Goal: Task Accomplishment & Management: Use online tool/utility

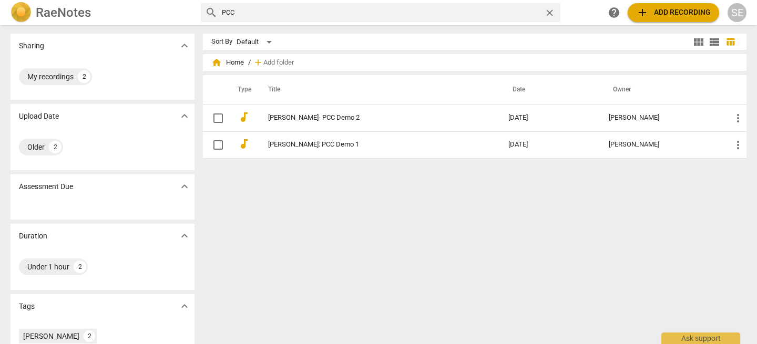
click at [641, 9] on span "add" at bounding box center [642, 12] width 13 height 13
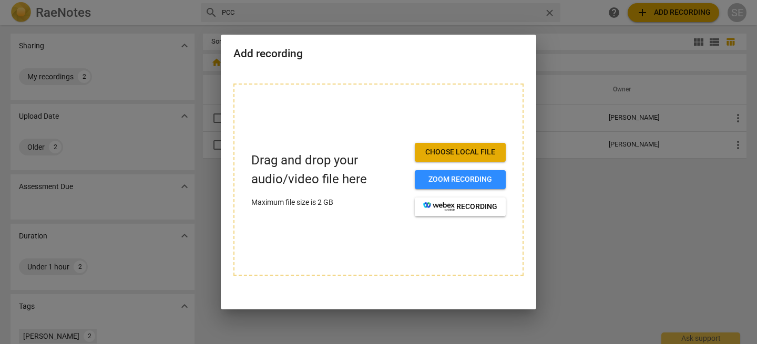
click at [440, 145] on button "Choose local file" at bounding box center [460, 152] width 91 height 19
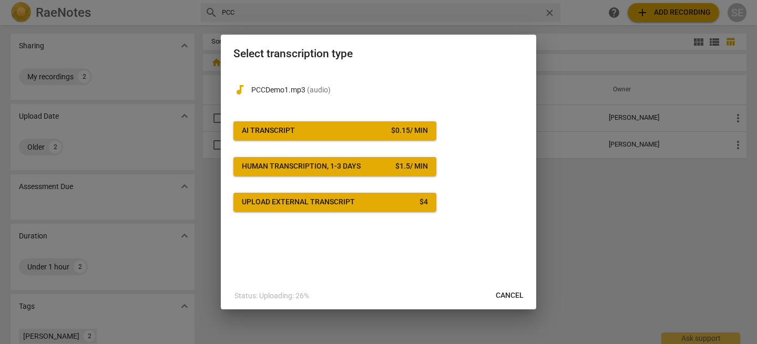
click at [384, 132] on span "AI Transcript $ 0.15 / min" at bounding box center [335, 131] width 186 height 11
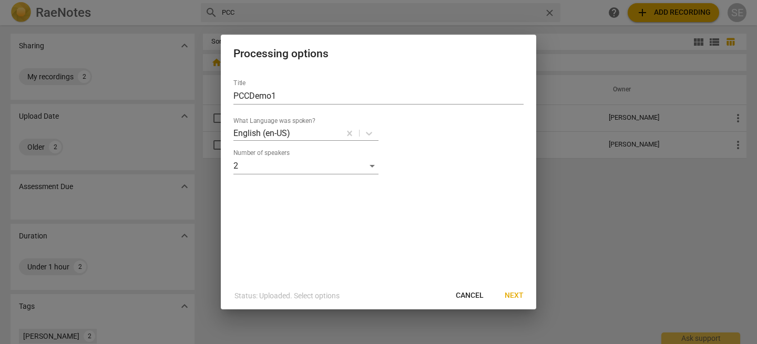
click at [514, 295] on span "Next" at bounding box center [514, 296] width 19 height 11
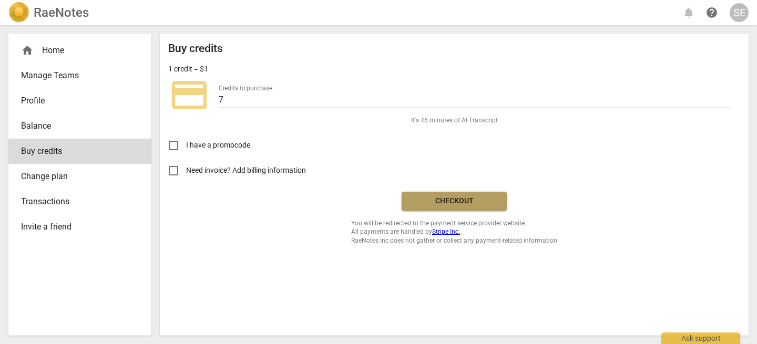
click at [450, 199] on span "Checkout" at bounding box center [454, 201] width 88 height 11
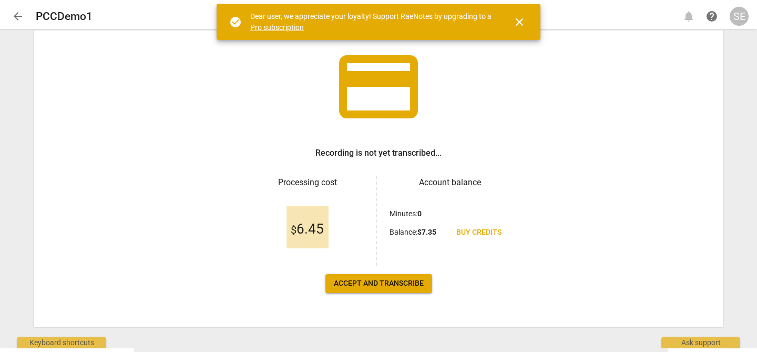
scroll to position [70, 0]
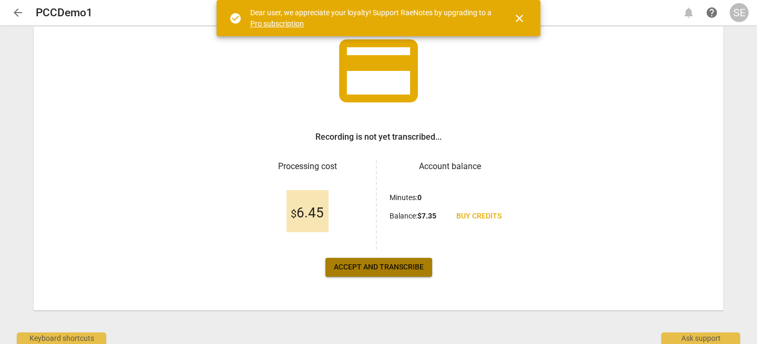
click at [383, 265] on span "Accept and transcribe" at bounding box center [379, 267] width 90 height 11
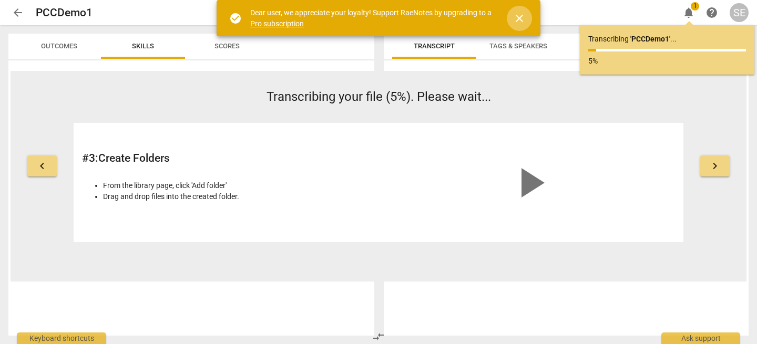
click at [516, 15] on span "close" at bounding box center [519, 18] width 13 height 13
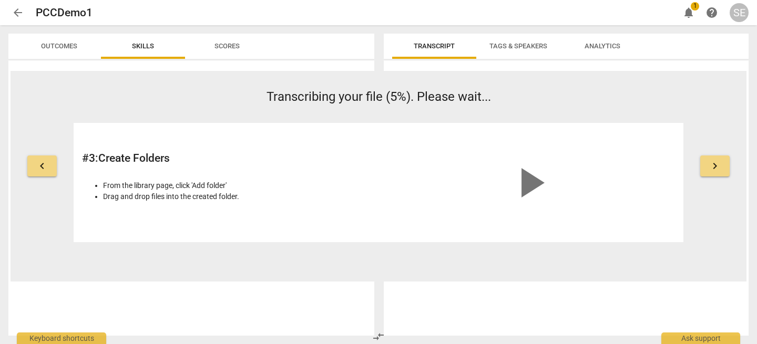
click at [16, 11] on span "arrow_back" at bounding box center [18, 12] width 13 height 13
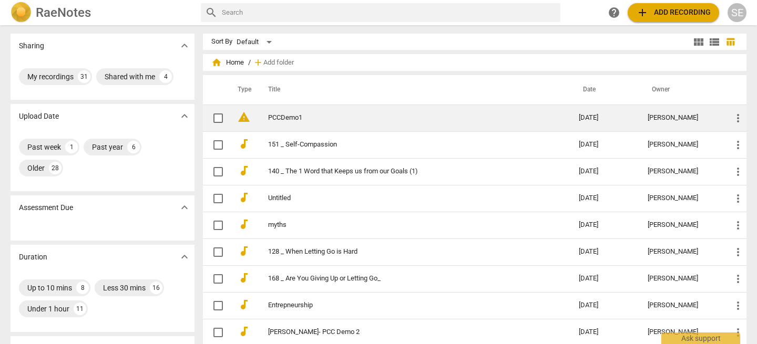
click at [269, 117] on link "PCCDemo1" at bounding box center [404, 118] width 273 height 8
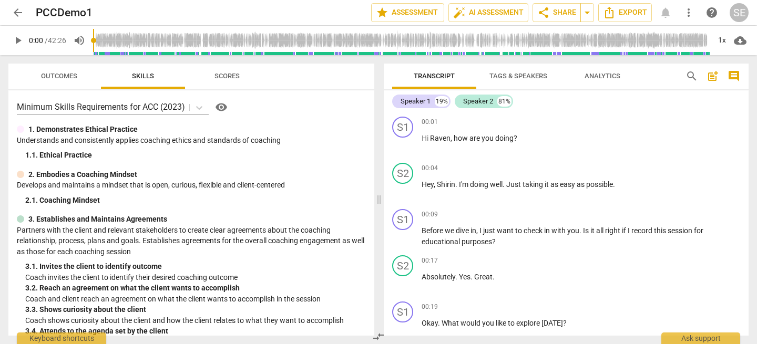
click at [18, 14] on span "arrow_back" at bounding box center [18, 12] width 13 height 13
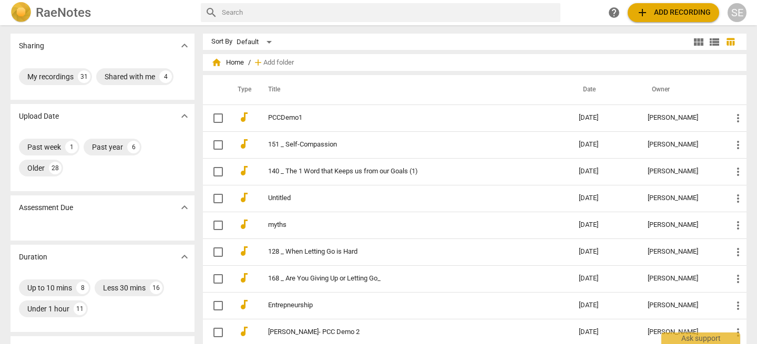
click at [288, 17] on input "text" at bounding box center [389, 12] width 334 height 17
type input "O"
type input "PCC"
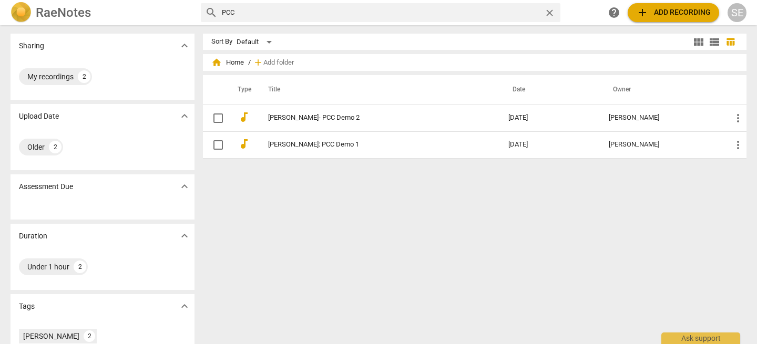
click at [29, 17] on img at bounding box center [21, 12] width 21 height 21
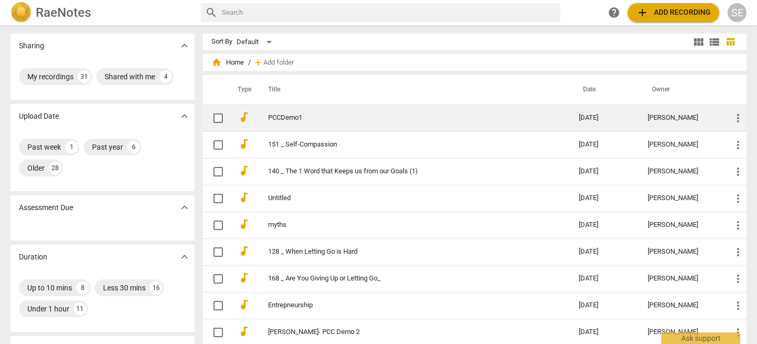
click at [740, 116] on span "more_vert" at bounding box center [738, 118] width 13 height 13
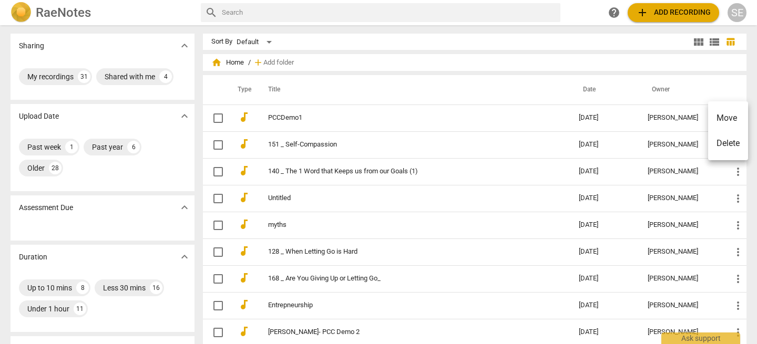
click at [298, 120] on div at bounding box center [378, 172] width 757 height 344
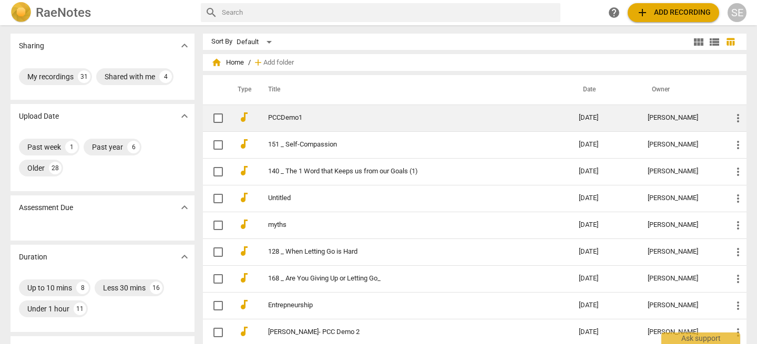
click at [285, 120] on link "PCCDemo1" at bounding box center [404, 118] width 273 height 8
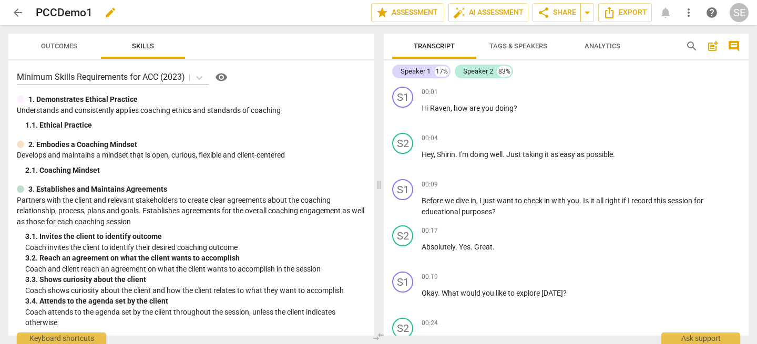
click at [48, 11] on h2 "PCCDemo1" at bounding box center [64, 12] width 57 height 13
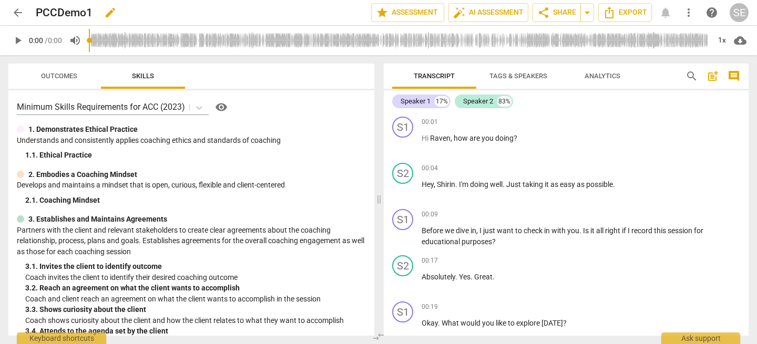
click at [60, 12] on h2 "PCCDemo1" at bounding box center [64, 12] width 57 height 13
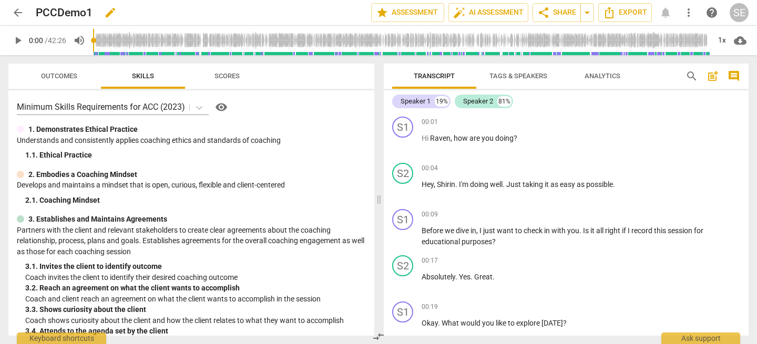
click at [60, 15] on h2 "PCCDemo1" at bounding box center [64, 12] width 57 height 13
click at [109, 15] on span "edit" at bounding box center [110, 12] width 13 height 13
click at [61, 15] on input "PCCDemo1" at bounding box center [180, 13] width 289 height 20
click at [58, 14] on input "PCCDemo1" at bounding box center [180, 13] width 289 height 20
click at [87, 13] on input "PCC Demo1" at bounding box center [180, 13] width 289 height 20
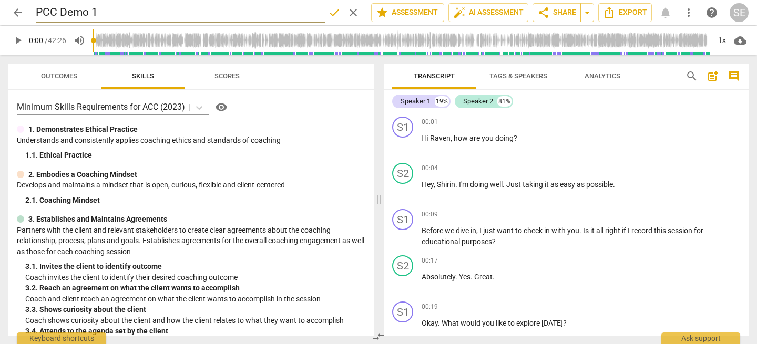
click at [126, 12] on input "PCC Demo 1" at bounding box center [180, 13] width 289 height 20
type input "[PERSON_NAME] (Midterm- Fall 2025)"
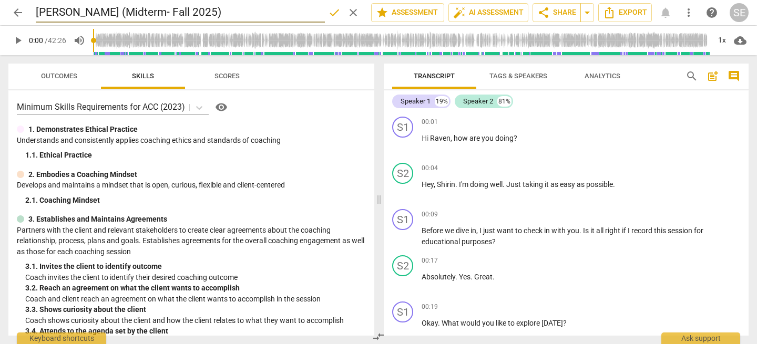
click at [14, 13] on span "arrow_back" at bounding box center [18, 12] width 13 height 13
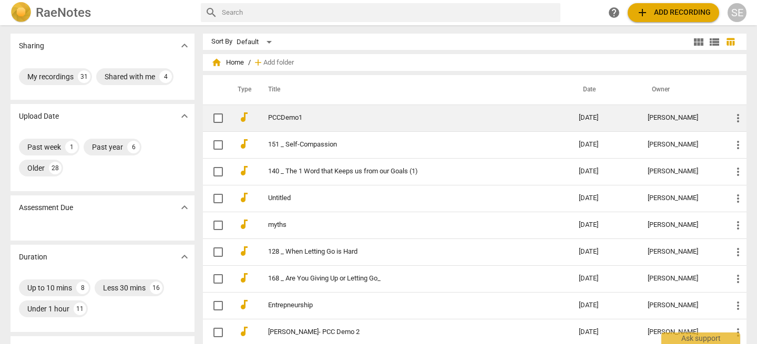
click at [279, 117] on link "PCCDemo1" at bounding box center [404, 118] width 273 height 8
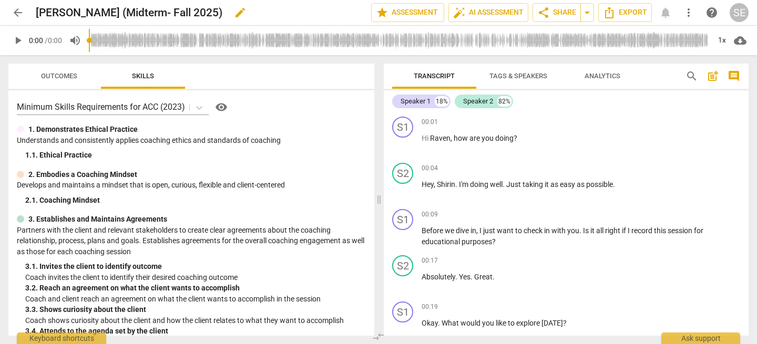
click at [269, 11] on div "[PERSON_NAME] (Midterm- Fall 2025) edit" at bounding box center [199, 12] width 327 height 19
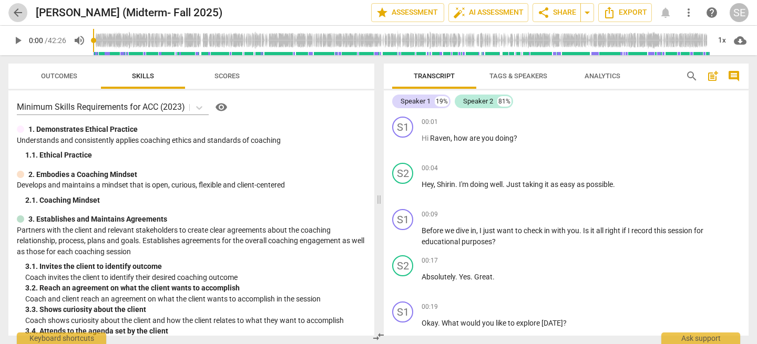
click at [21, 13] on span "arrow_back" at bounding box center [18, 12] width 13 height 13
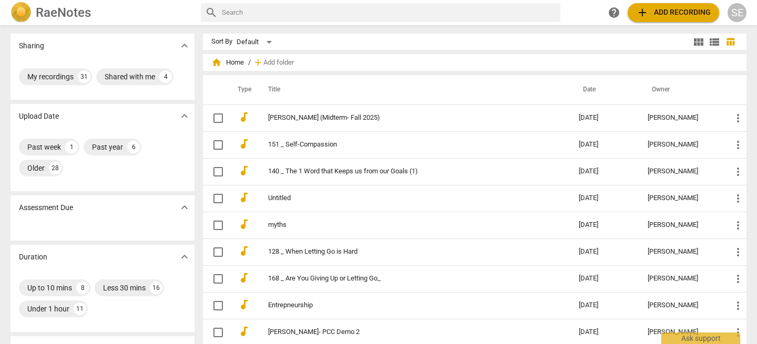
click at [440, 16] on input "text" at bounding box center [389, 12] width 334 height 17
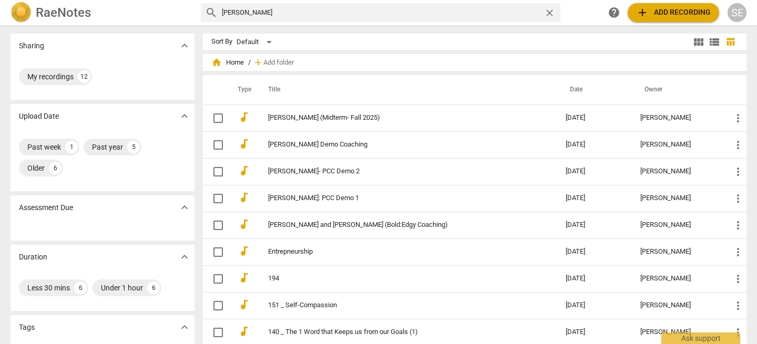
type input "[PERSON_NAME]"
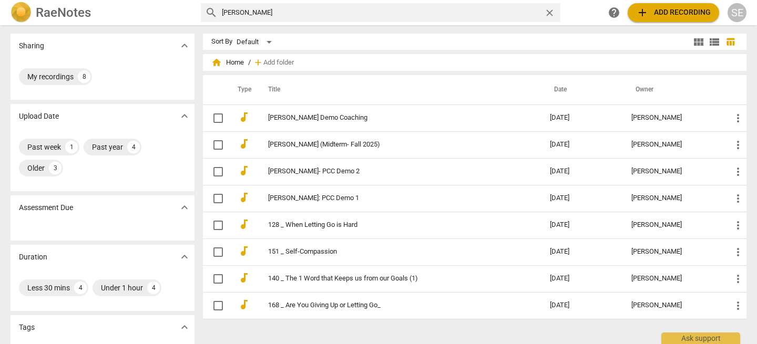
click at [248, 11] on input "[PERSON_NAME]" at bounding box center [381, 12] width 318 height 17
click at [73, 5] on h2 "RaeNotes" at bounding box center [63, 12] width 55 height 15
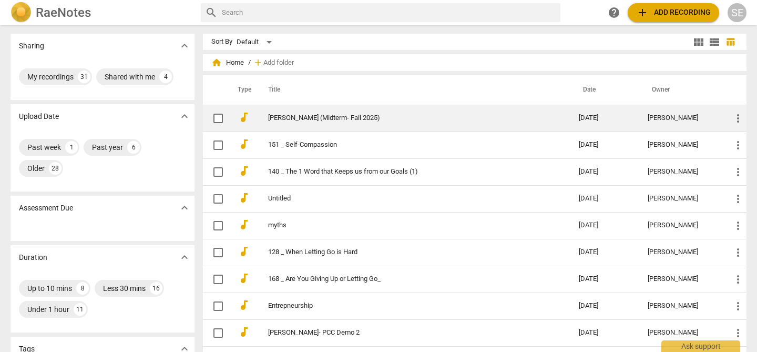
click at [329, 117] on link "[PERSON_NAME] (Midterm- Fall 2025)" at bounding box center [404, 118] width 273 height 8
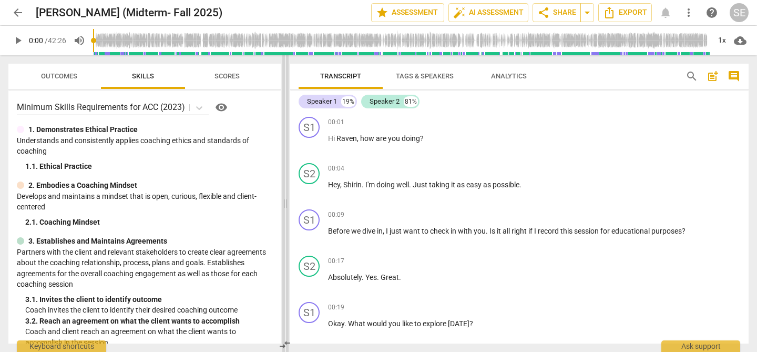
drag, startPoint x: 361, startPoint y: 187, endPoint x: 286, endPoint y: 188, distance: 75.2
click at [286, 188] on span at bounding box center [285, 203] width 6 height 296
click at [16, 13] on span "arrow_back" at bounding box center [18, 12] width 13 height 13
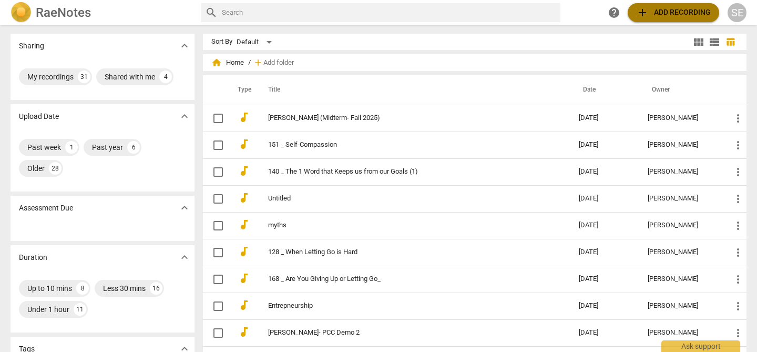
click at [656, 16] on span "add Add recording" at bounding box center [673, 12] width 75 height 13
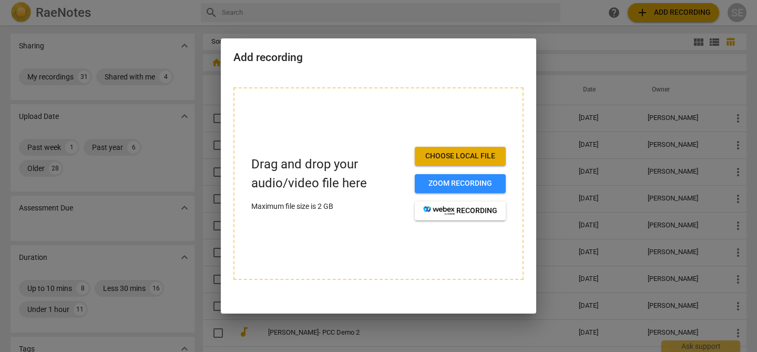
click at [445, 156] on span "Choose local file" at bounding box center [460, 156] width 74 height 11
click at [607, 53] on div at bounding box center [378, 176] width 757 height 352
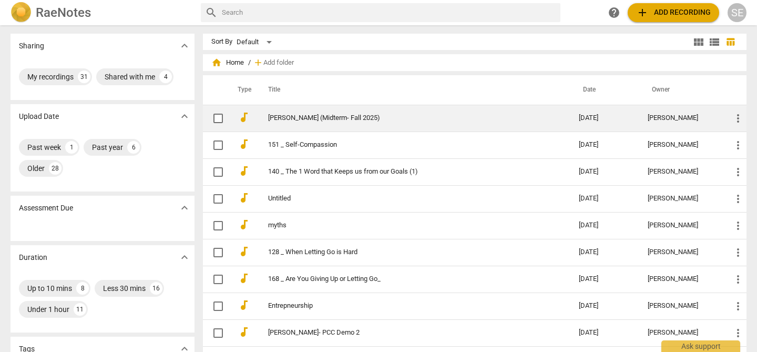
click at [307, 120] on link "[PERSON_NAME] (Midterm- Fall 2025)" at bounding box center [404, 118] width 273 height 8
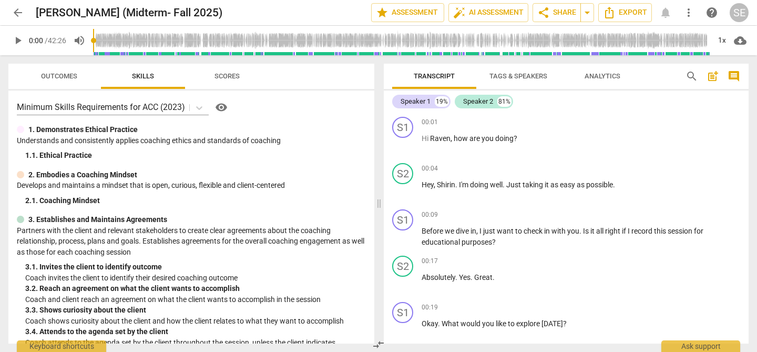
click at [17, 14] on span "arrow_back" at bounding box center [18, 12] width 13 height 13
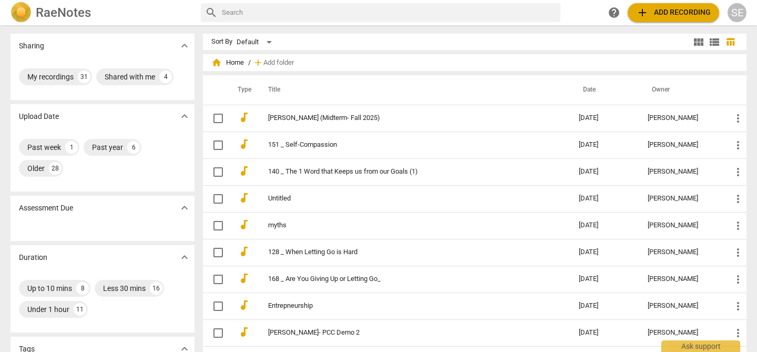
click at [664, 13] on span "add Add recording" at bounding box center [673, 12] width 75 height 13
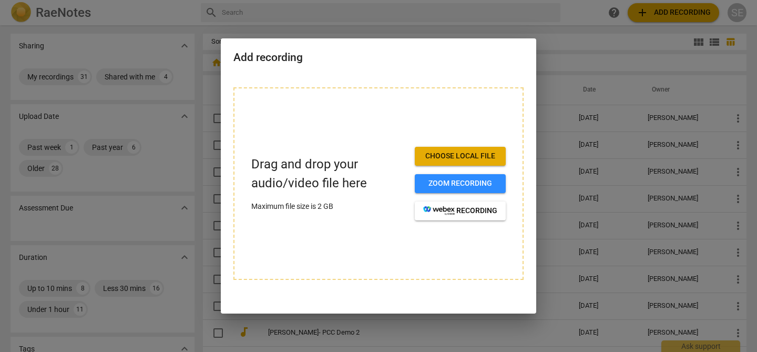
click at [423, 26] on div at bounding box center [378, 176] width 757 height 352
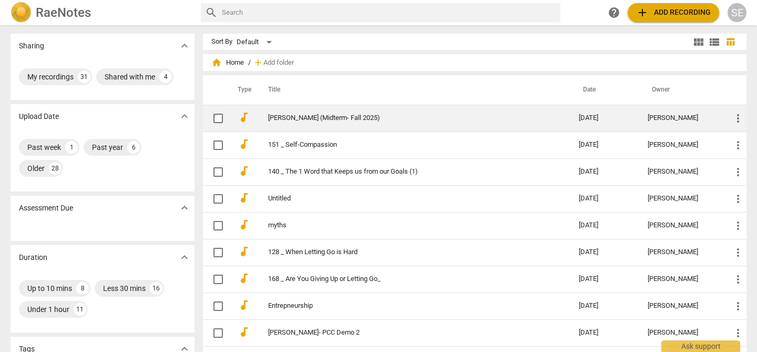
click at [331, 120] on link "[PERSON_NAME] (Midterm- Fall 2025)" at bounding box center [404, 118] width 273 height 8
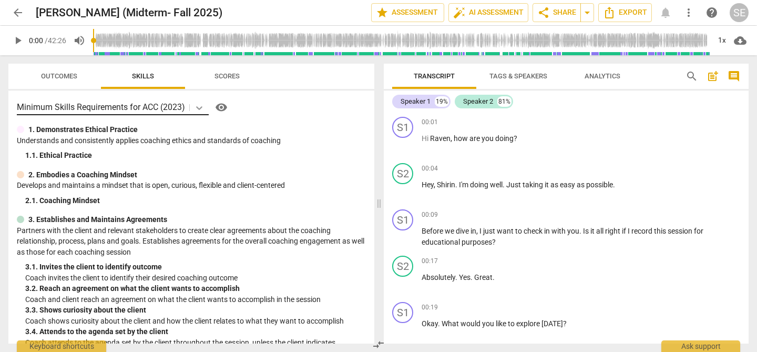
click at [201, 106] on icon at bounding box center [199, 107] width 11 height 11
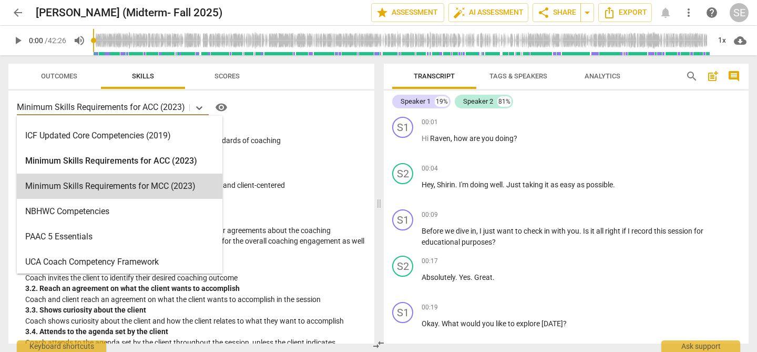
scroll to position [202, 0]
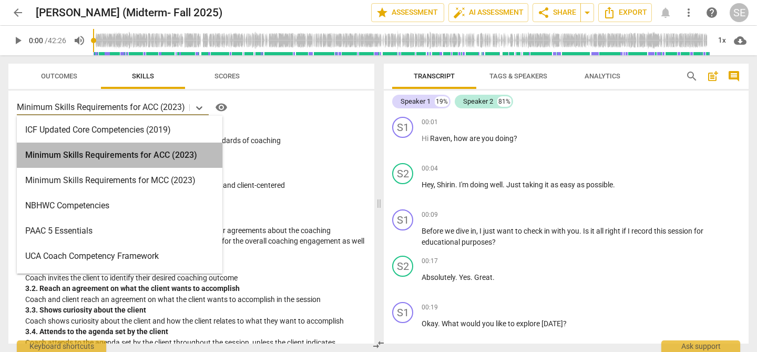
click at [157, 158] on div "Minimum Skills Requirements for ACC (2023)" at bounding box center [120, 154] width 206 height 25
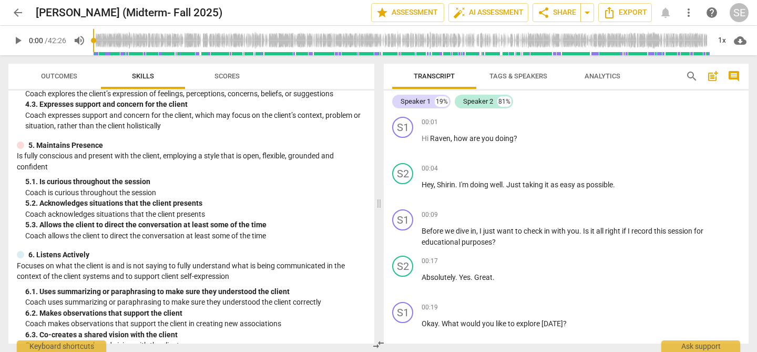
scroll to position [350, 0]
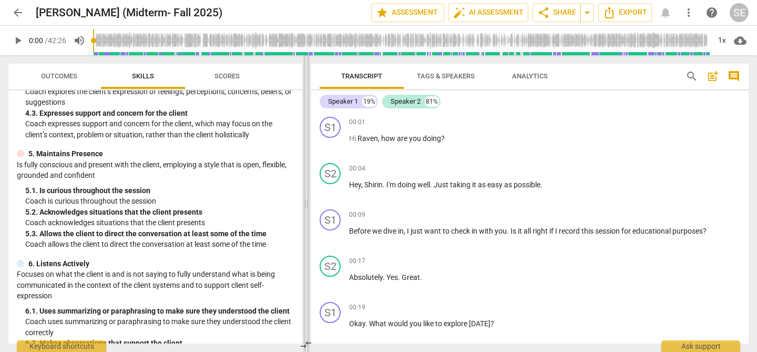
drag, startPoint x: 378, startPoint y: 199, endPoint x: 264, endPoint y: 196, distance: 114.6
click at [303, 197] on span at bounding box center [306, 203] width 6 height 296
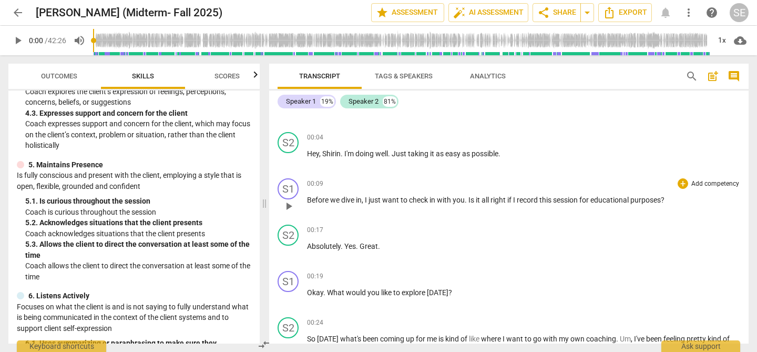
scroll to position [32, 0]
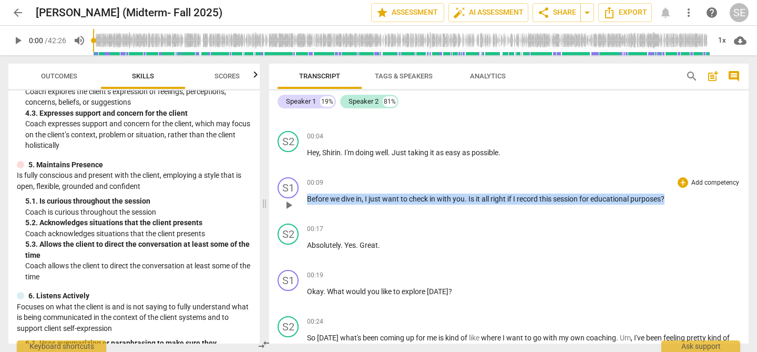
drag, startPoint x: 307, startPoint y: 198, endPoint x: 670, endPoint y: 203, distance: 362.7
click at [670, 203] on p "Before we dive in , I just want to check in with you . Is it all right if I rec…" at bounding box center [523, 198] width 433 height 11
click at [681, 136] on div "+" at bounding box center [683, 136] width 11 height 11
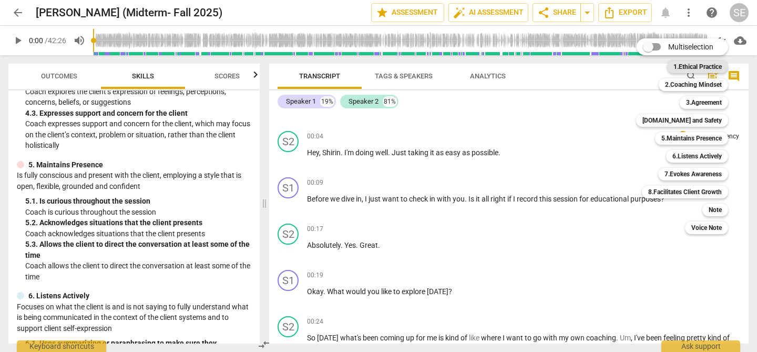
click at [691, 66] on b "1.Ethical Practice" at bounding box center [697, 66] width 48 height 13
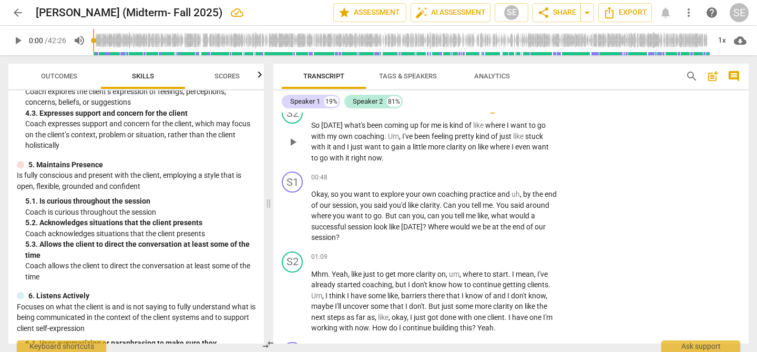
scroll to position [249, 0]
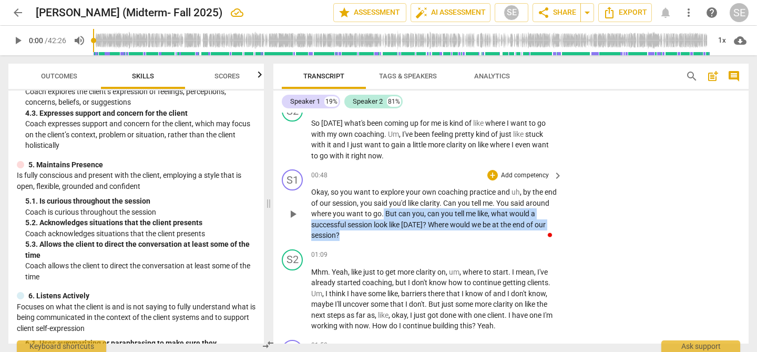
drag, startPoint x: 407, startPoint y: 213, endPoint x: 417, endPoint y: 238, distance: 26.8
click at [417, 238] on p "Okay , so you want to explore your own coaching practice and uh , by the end of…" at bounding box center [434, 214] width 246 height 54
click at [493, 175] on div "+" at bounding box center [492, 175] width 11 height 11
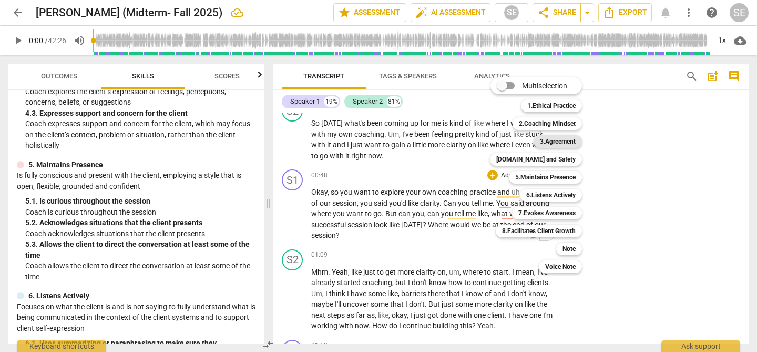
click at [559, 140] on b "3.Agreement" at bounding box center [558, 141] width 36 height 13
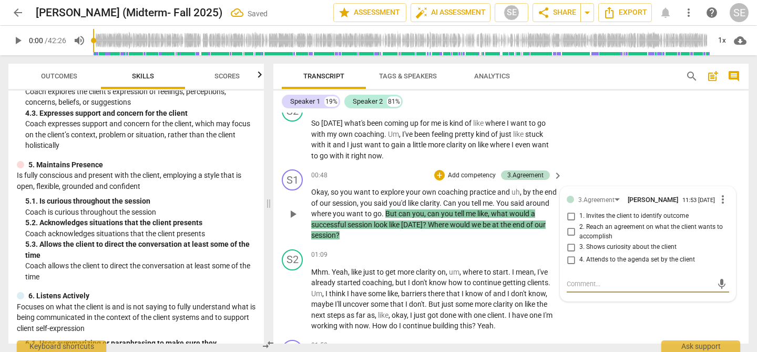
click at [591, 221] on span "1. Invites the client to identify outcome" at bounding box center [633, 215] width 109 height 9
click at [579, 222] on input "1. Invites the client to identify outcome" at bounding box center [570, 216] width 17 height 13
checkbox input "true"
click at [585, 233] on span "2. Reach an agreement on what the client wants to accomplish" at bounding box center [652, 231] width 146 height 18
click at [579, 233] on input "2. Reach an agreement on what the client wants to accomplish" at bounding box center [570, 231] width 17 height 13
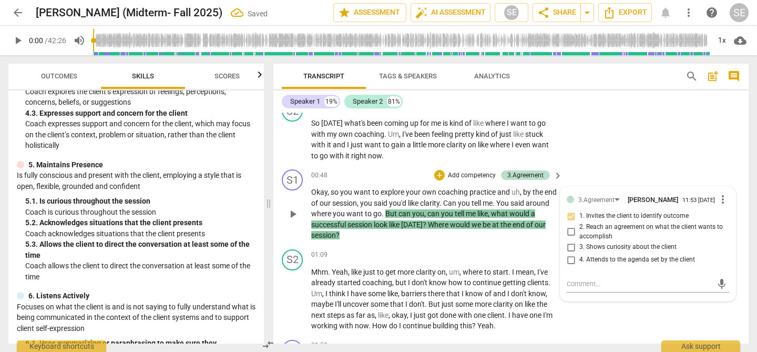
checkbox input "true"
click at [617, 123] on div "S2 play_arrow pause 00:24 + Add competency keyboard_arrow_right So [DATE] what'…" at bounding box center [510, 130] width 475 height 69
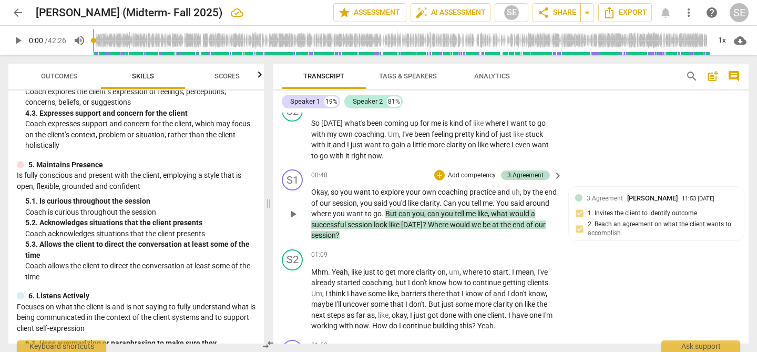
click at [483, 172] on p "Add competency" at bounding box center [472, 175] width 50 height 9
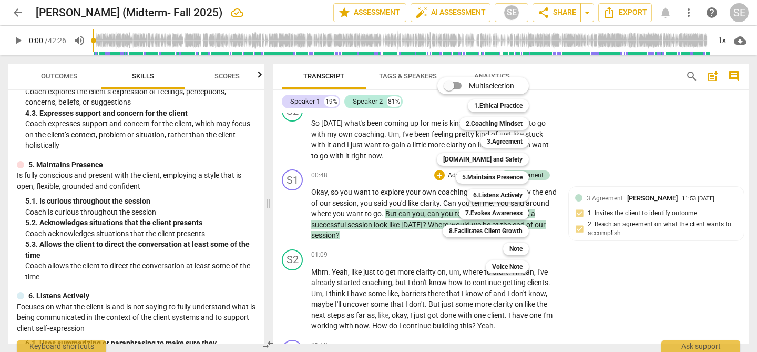
click at [456, 84] on input "Multiselection" at bounding box center [448, 85] width 25 height 25
checkbox input "true"
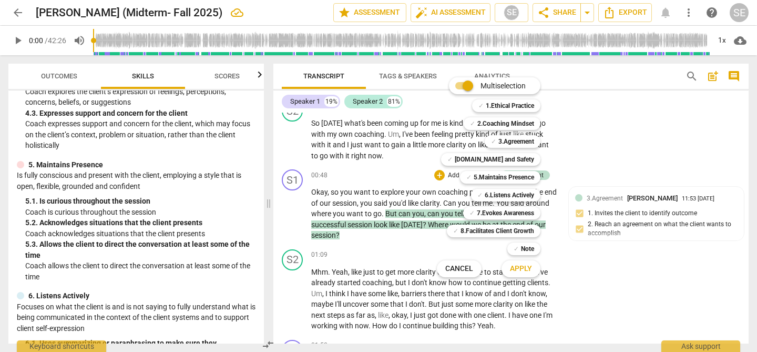
click at [632, 170] on div at bounding box center [378, 176] width 757 height 352
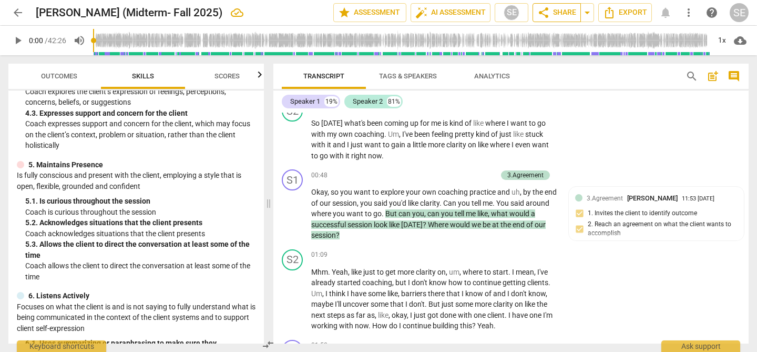
click at [554, 13] on span "share Share" at bounding box center [556, 12] width 39 height 13
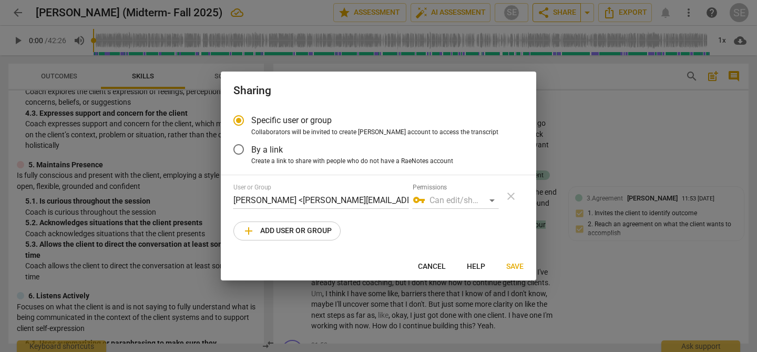
radio input "false"
click at [239, 150] on input "By a link" at bounding box center [238, 149] width 25 height 25
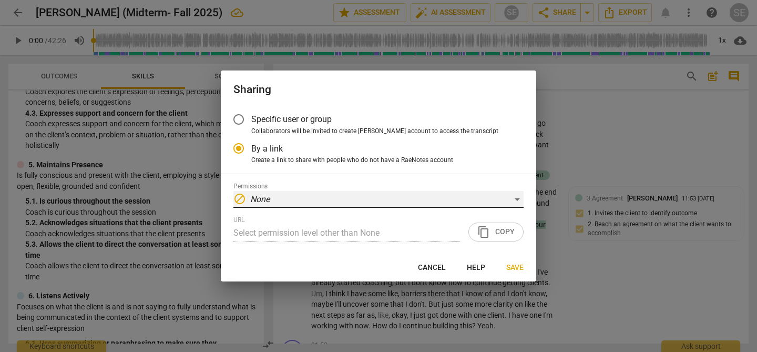
click at [334, 202] on div "block None" at bounding box center [378, 199] width 290 height 17
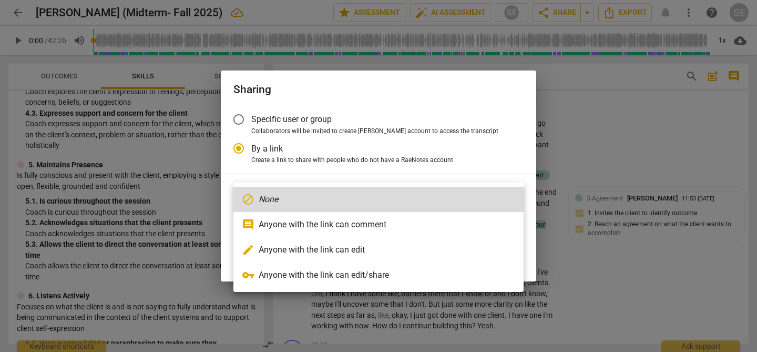
click at [327, 250] on li "edit Anyone with the link can edit" at bounding box center [378, 249] width 290 height 25
radio input "false"
type input "[URL][DOMAIN_NAME]"
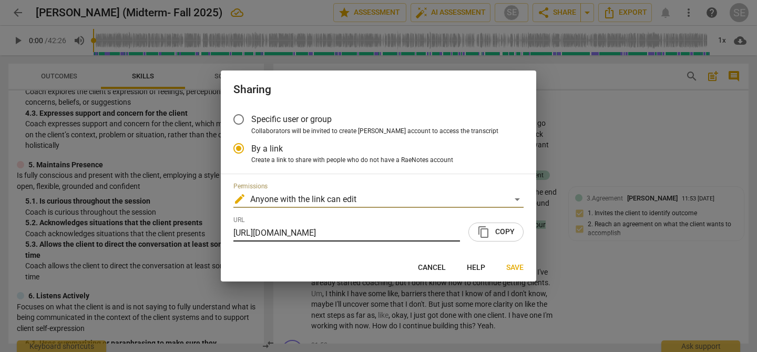
click at [308, 233] on input "[URL][DOMAIN_NAME]" at bounding box center [346, 232] width 227 height 17
click at [518, 273] on button "Save" at bounding box center [515, 267] width 34 height 19
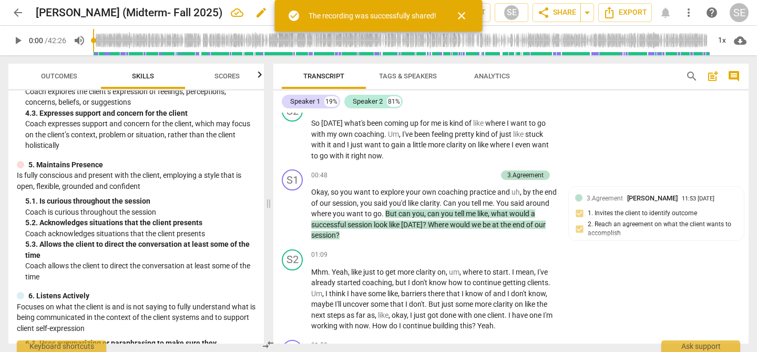
click at [99, 13] on h2 "[PERSON_NAME] (Midterm- Fall 2025)" at bounding box center [129, 12] width 187 height 13
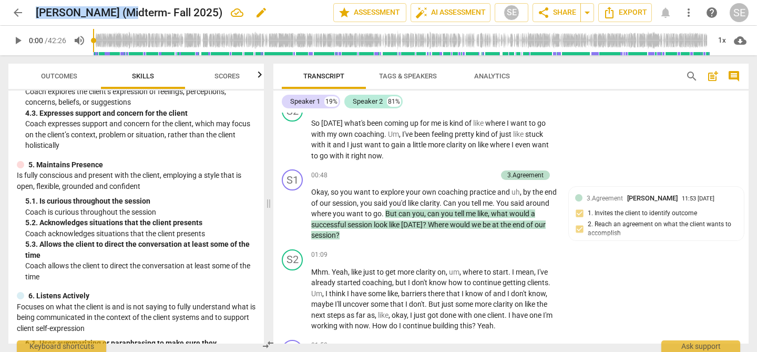
drag, startPoint x: 38, startPoint y: 15, endPoint x: 120, endPoint y: 14, distance: 82.0
click at [120, 14] on h2 "[PERSON_NAME] (Midterm- Fall 2025)" at bounding box center [129, 12] width 187 height 13
drag, startPoint x: 126, startPoint y: 14, endPoint x: 167, endPoint y: 15, distance: 40.5
click at [167, 15] on h2 "[PERSON_NAME] (Midterm- Fall 2025)" at bounding box center [129, 12] width 187 height 13
click at [175, 16] on h2 "[PERSON_NAME] (Midterm- Fall 2025)" at bounding box center [129, 12] width 187 height 13
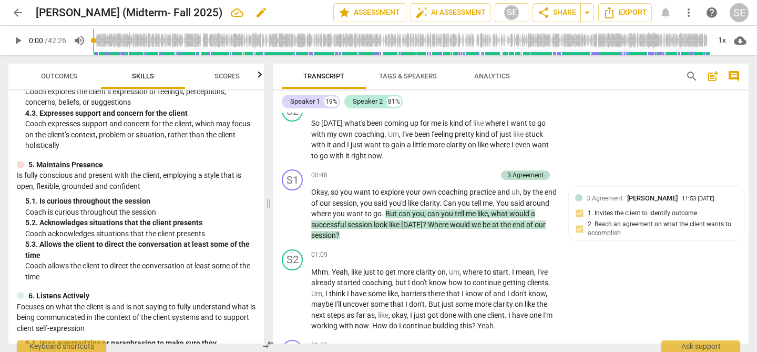
drag, startPoint x: 173, startPoint y: 14, endPoint x: 215, endPoint y: 13, distance: 42.1
click at [215, 13] on h2 "[PERSON_NAME] (Midterm- Fall 2025)" at bounding box center [129, 12] width 187 height 13
click at [363, 144] on span "just" at bounding box center [358, 144] width 14 height 8
